Goal: Transaction & Acquisition: Subscribe to service/newsletter

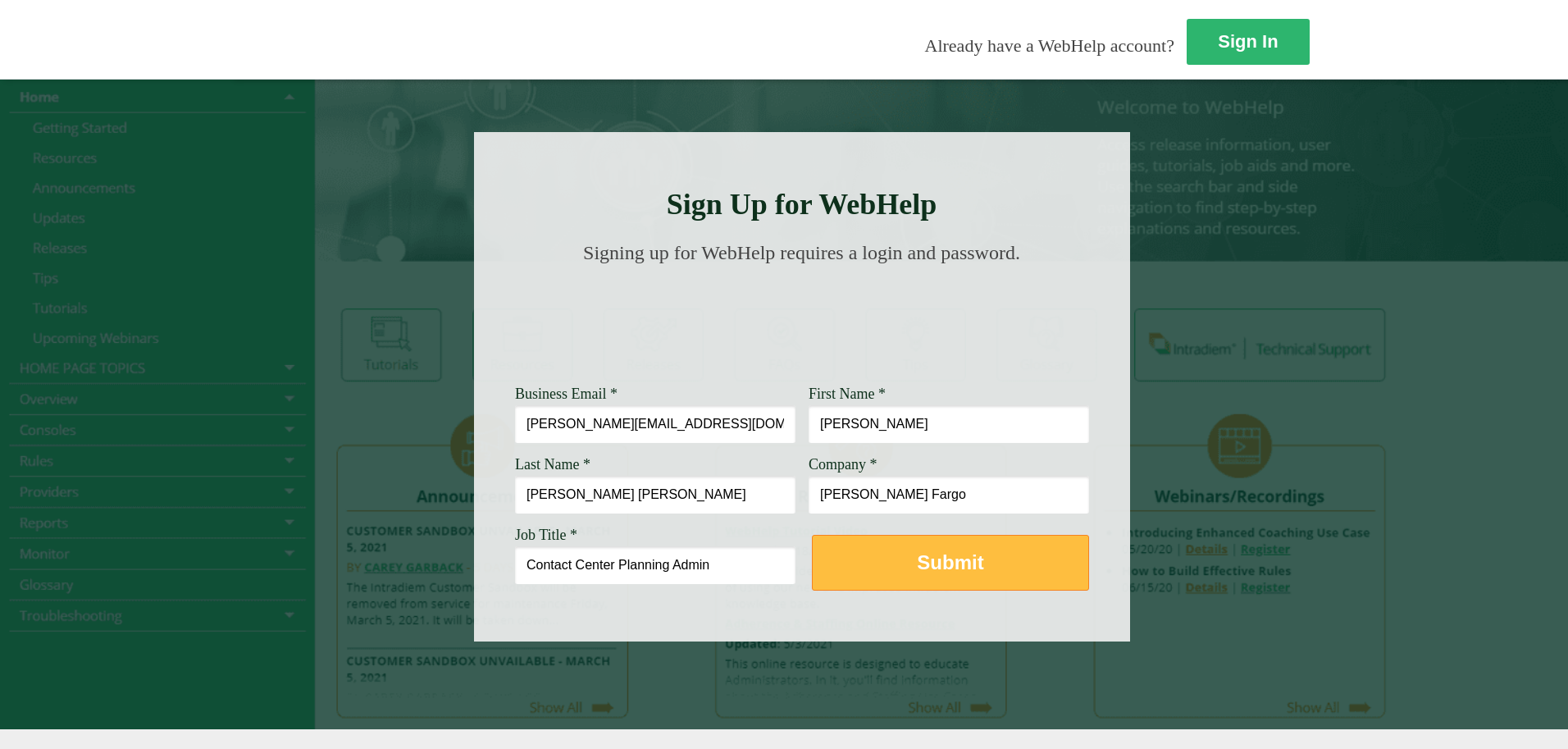
click at [812, 571] on button "Submit" at bounding box center [950, 563] width 277 height 56
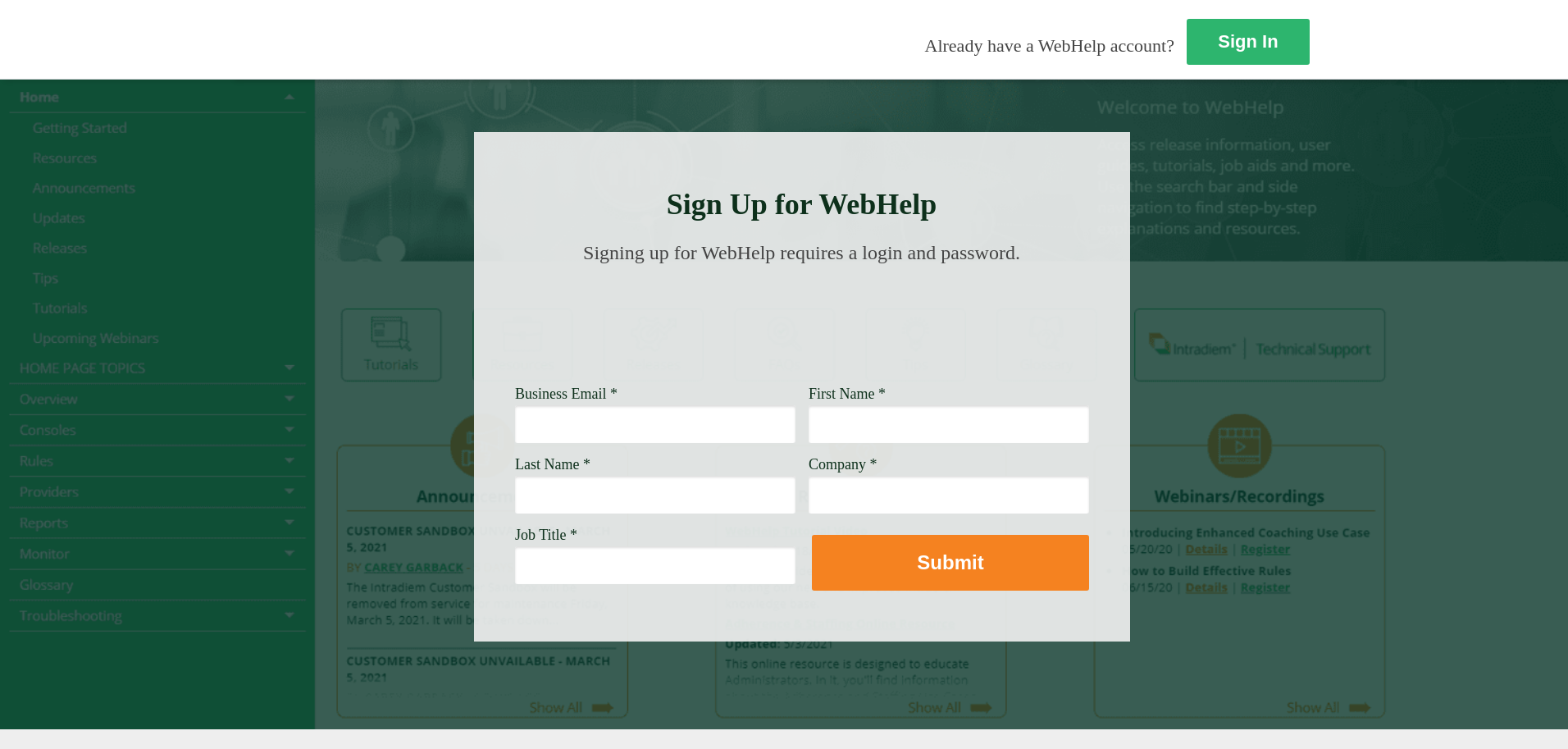
click at [515, 415] on input "Business Email *" at bounding box center [655, 424] width 280 height 38
type input "jean.rohwedderblackmon@wellsfargo.com"
type input "[PERSON_NAME]"
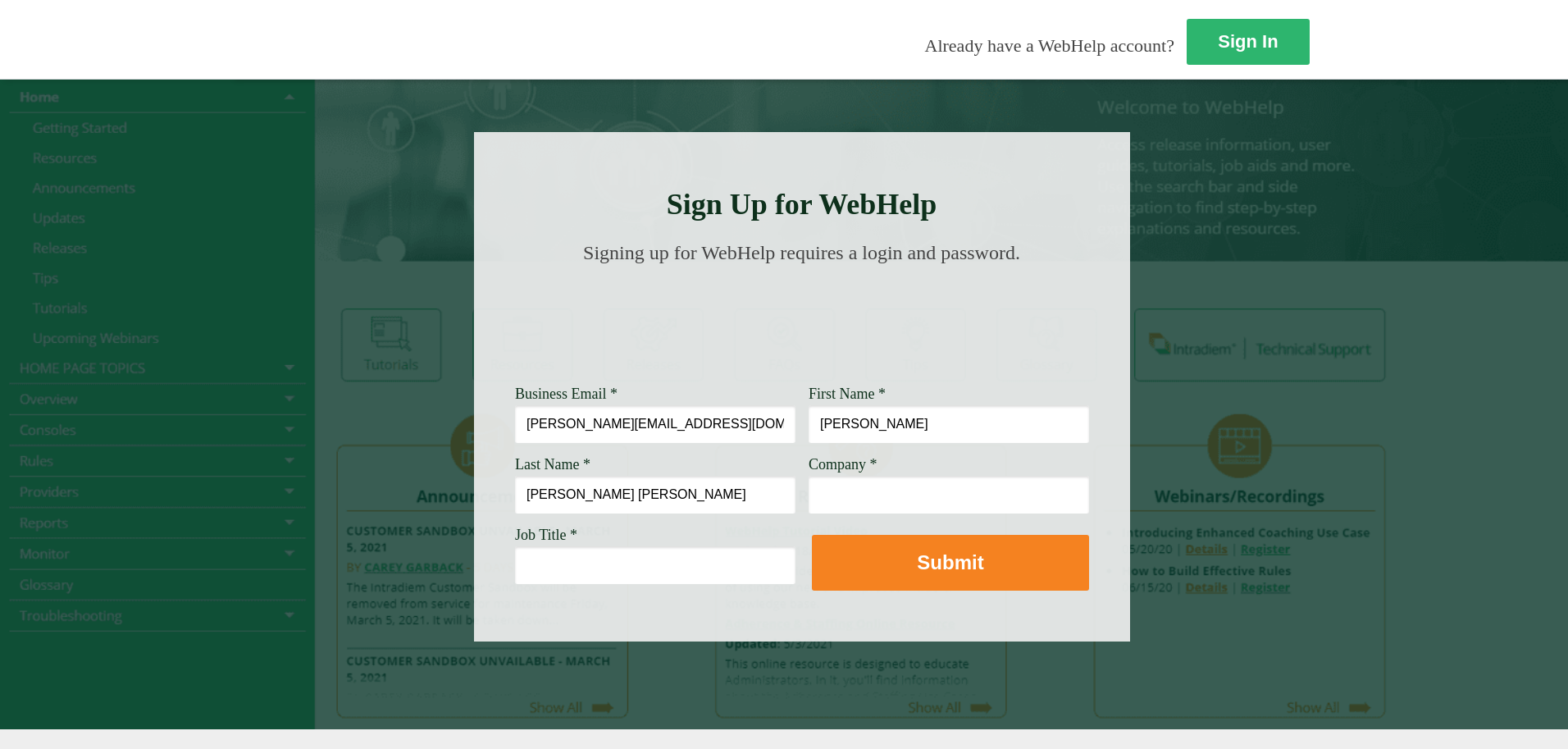
type input "[PERSON_NAME] [PERSON_NAME]"
type input "[PERSON_NAME] Fargo"
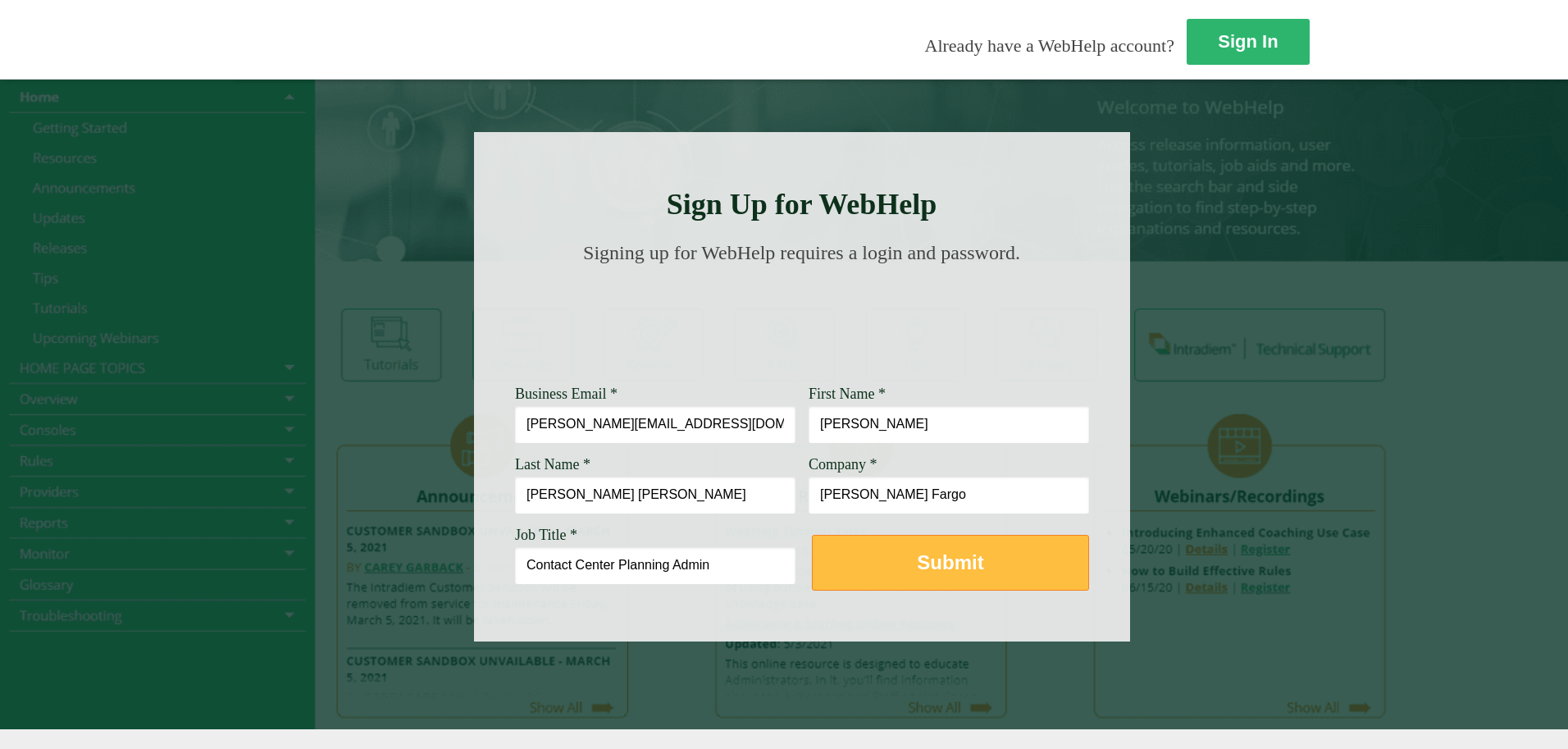
type input "Contact Center Planning Admin"
click at [812, 562] on button "Submit" at bounding box center [950, 563] width 277 height 56
